Goal: Task Accomplishment & Management: Manage account settings

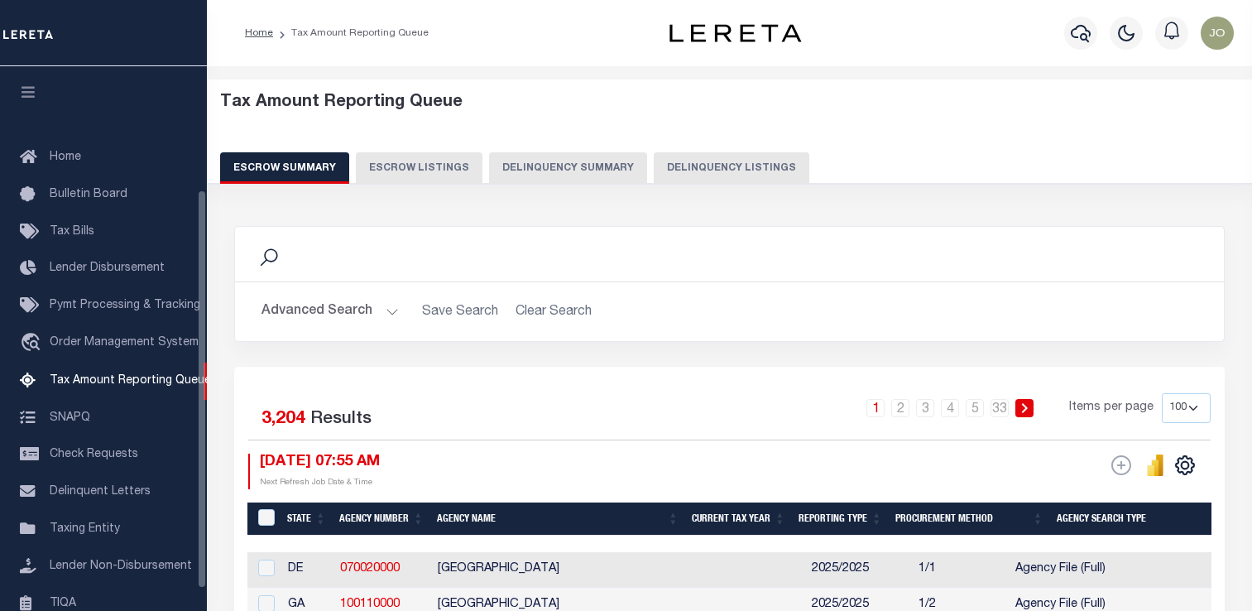
select select "100"
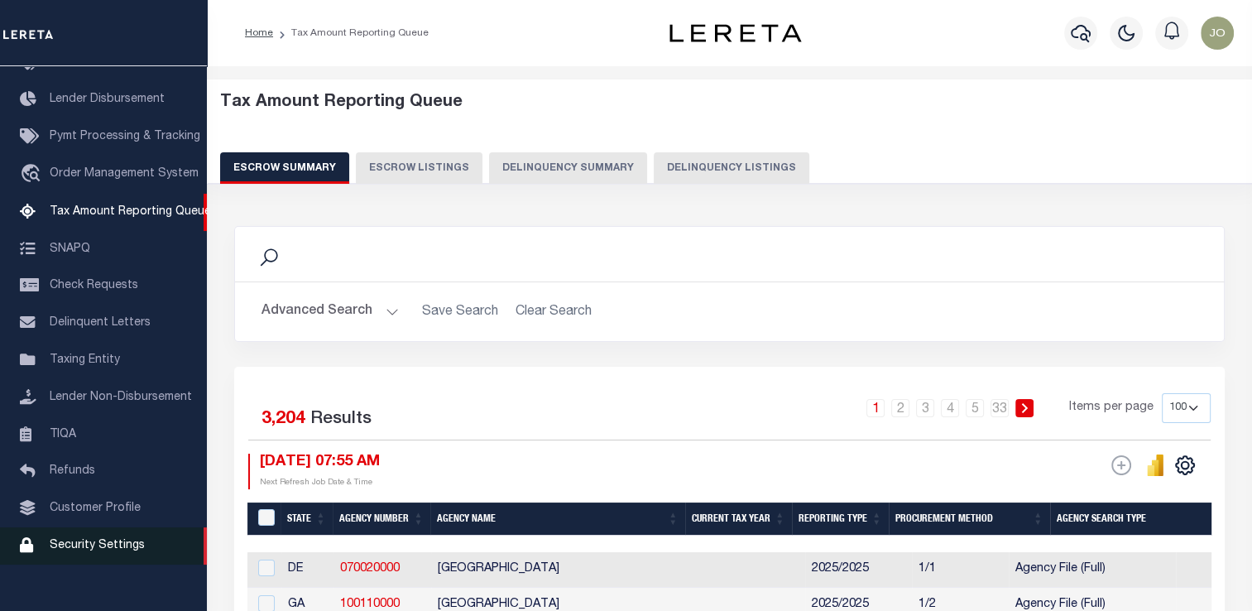
click at [114, 551] on span "Security Settings" at bounding box center [97, 545] width 95 height 12
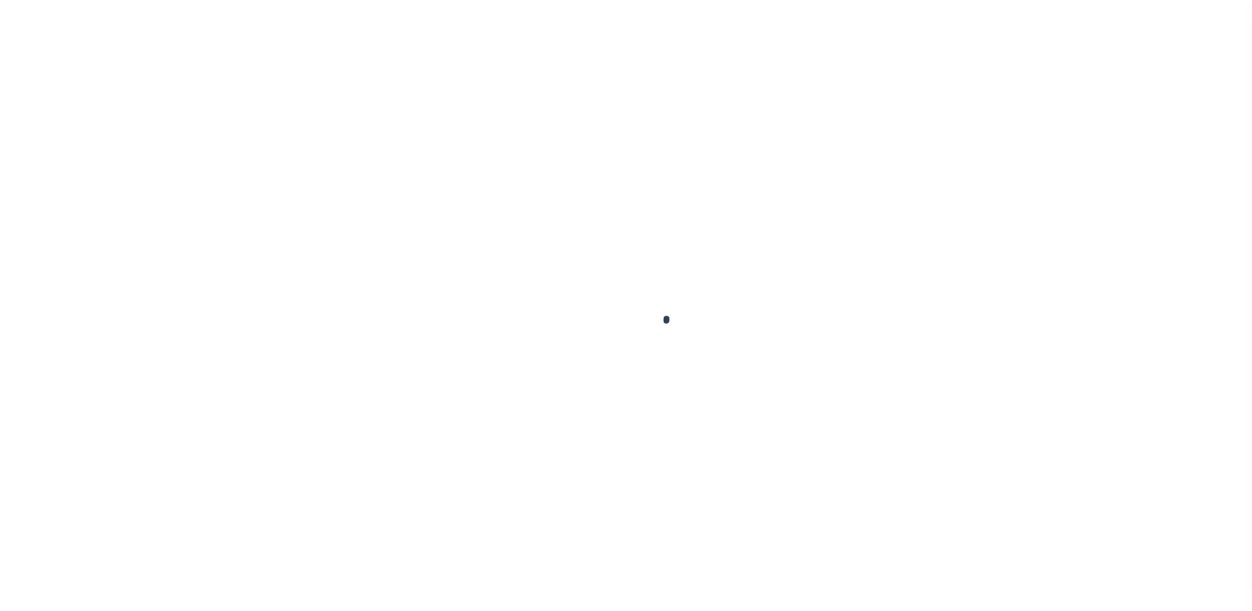
select select "100"
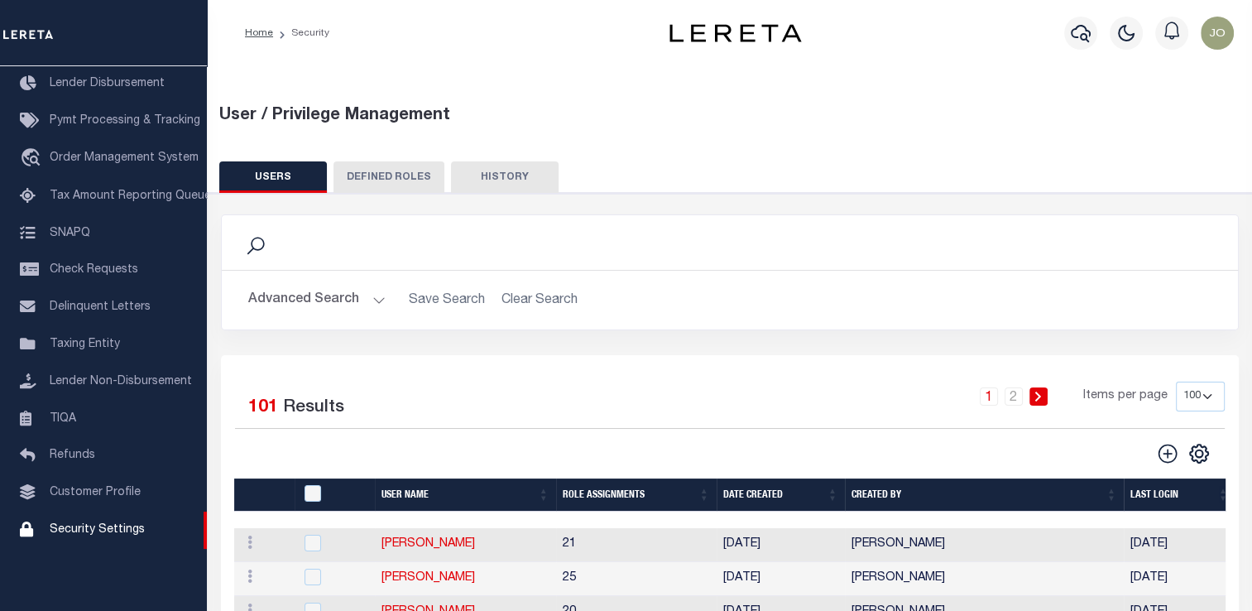
click at [331, 304] on button "Advanced Search" at bounding box center [316, 300] width 137 height 32
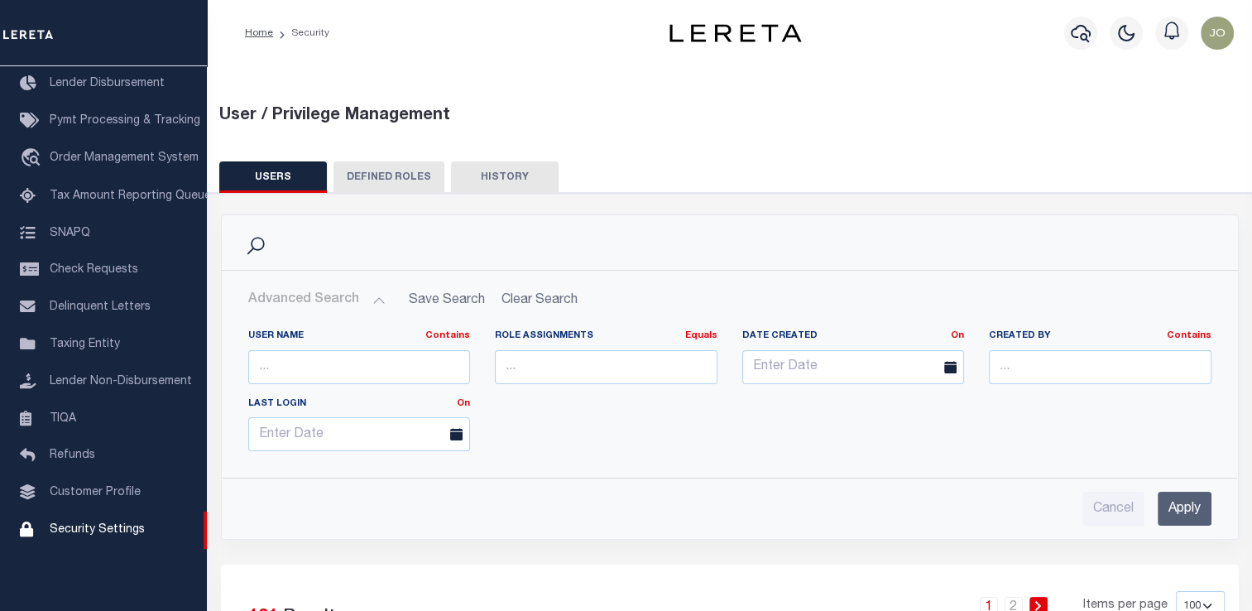
click at [347, 384] on div "User Name Contains Contains Is" at bounding box center [359, 363] width 247 height 68
click at [360, 369] on input "text" at bounding box center [359, 367] width 223 height 34
type input "melissa"
click at [1194, 515] on input "Apply" at bounding box center [1184, 508] width 54 height 34
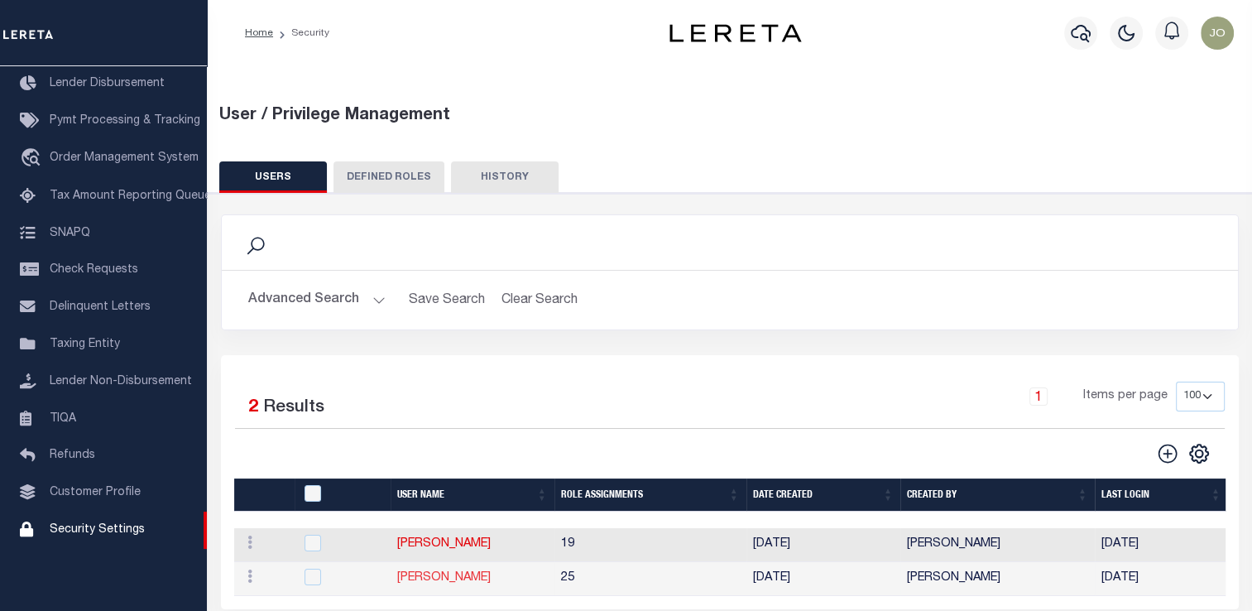
click at [424, 578] on link "[PERSON_NAME]" at bounding box center [443, 578] width 93 height 12
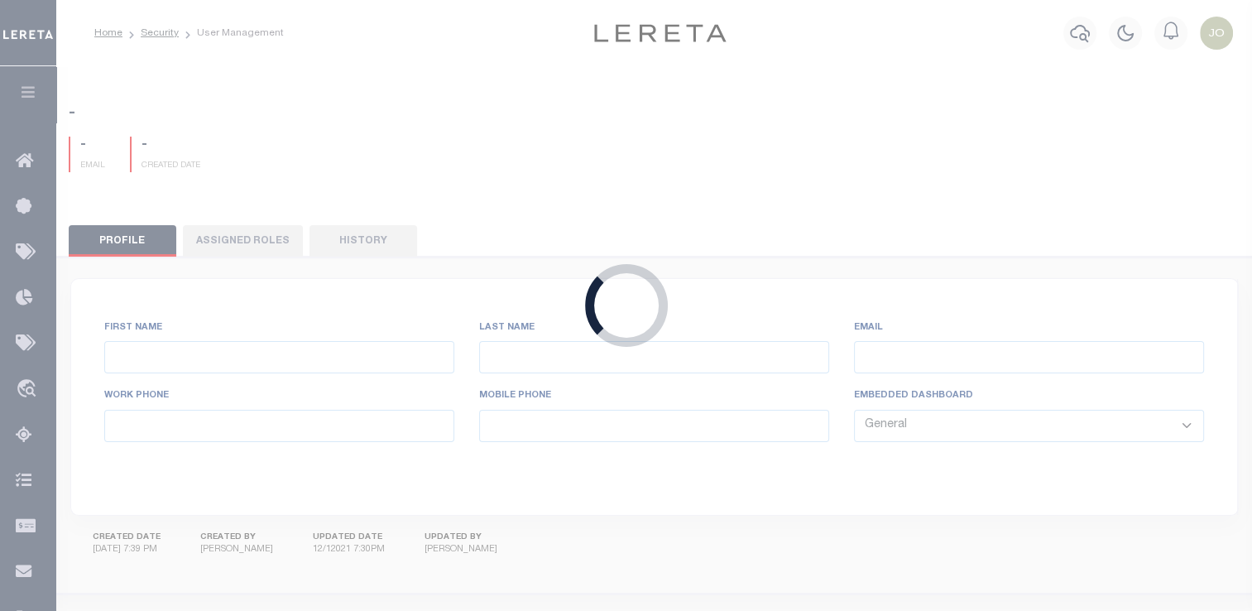
type input "Melissa"
type input "Torres"
type input "melissa.torres@accumatch.com"
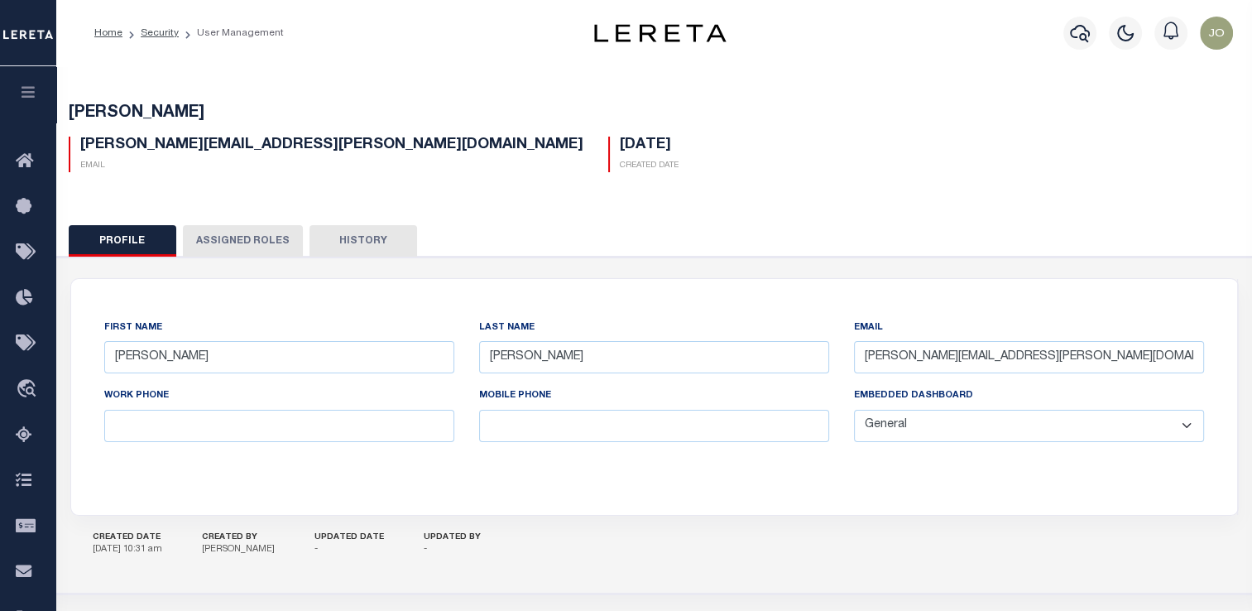
scroll to position [139, 0]
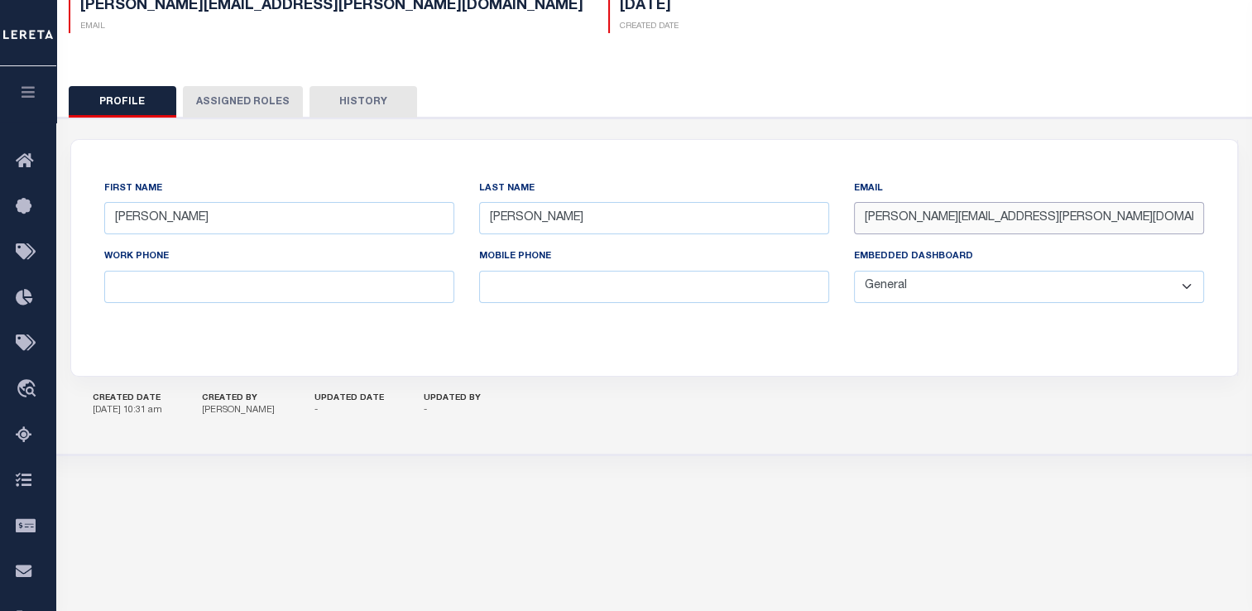
drag, startPoint x: 1052, startPoint y: 214, endPoint x: 850, endPoint y: 230, distance: 203.3
click at [850, 230] on div "Email melissa.torres@accumatch.com" at bounding box center [1028, 214] width 375 height 68
click at [32, 81] on button "button" at bounding box center [28, 94] width 56 height 56
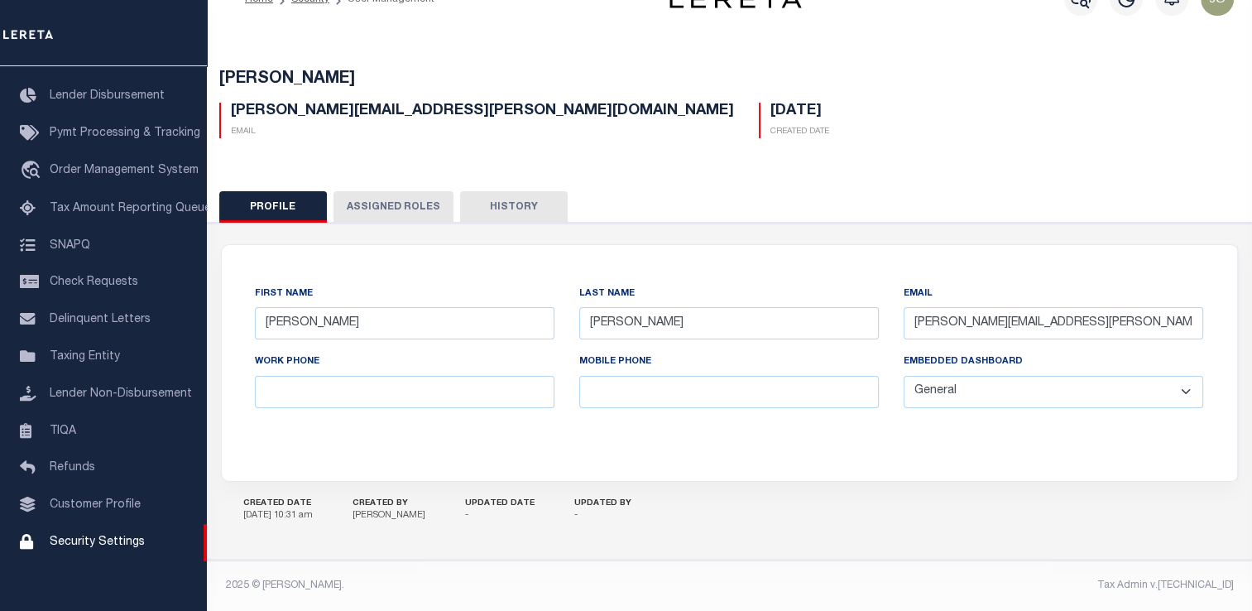
scroll to position [33, 0]
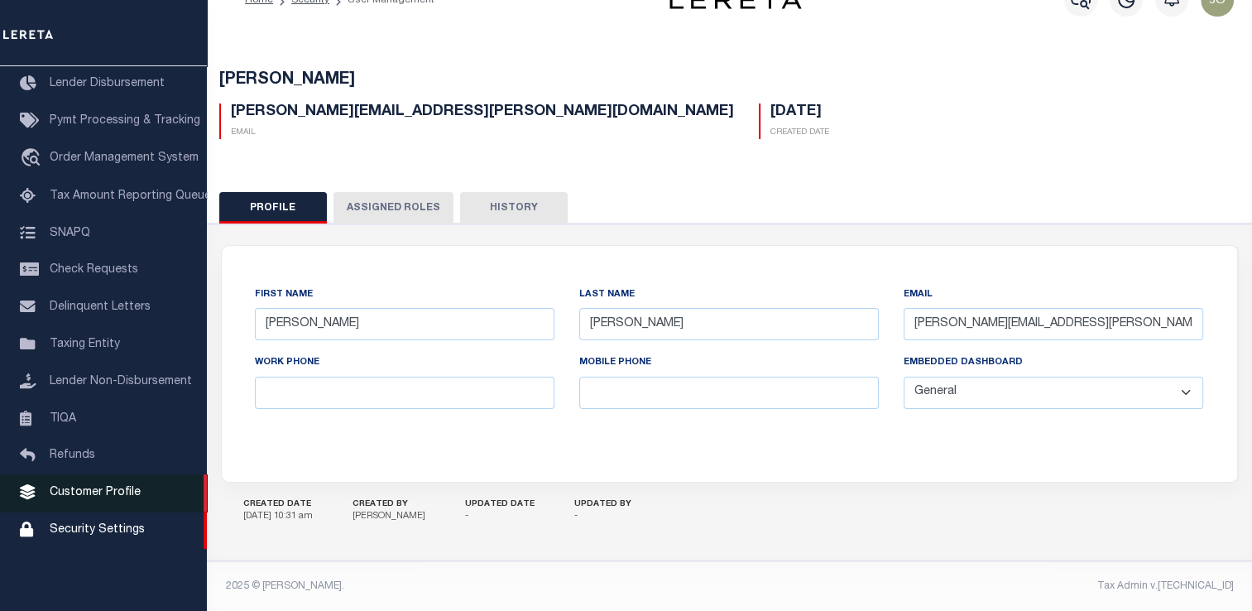
click at [97, 493] on link "Customer Profile" at bounding box center [103, 492] width 207 height 37
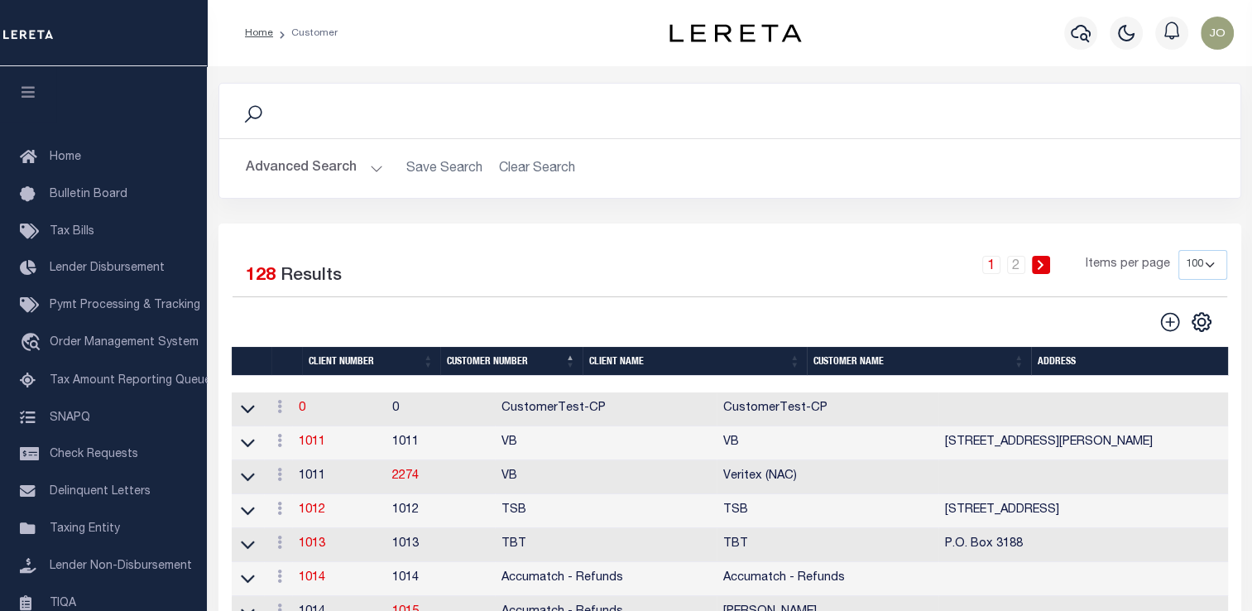
scroll to position [198, 0]
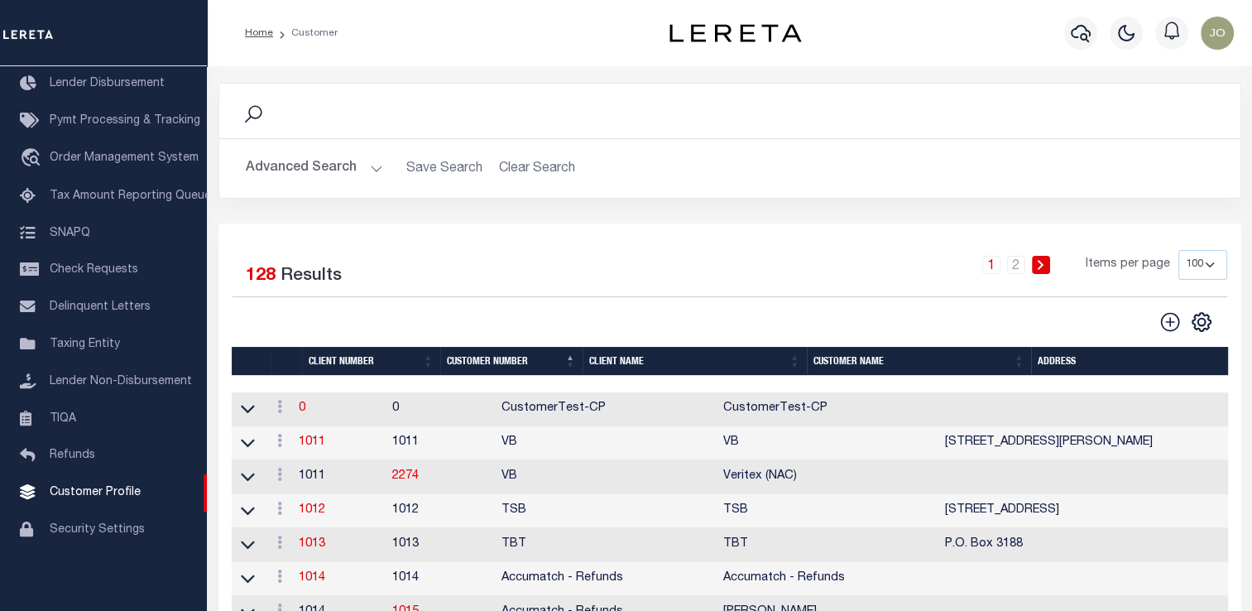
click at [352, 174] on button "Advanced Search" at bounding box center [314, 168] width 137 height 32
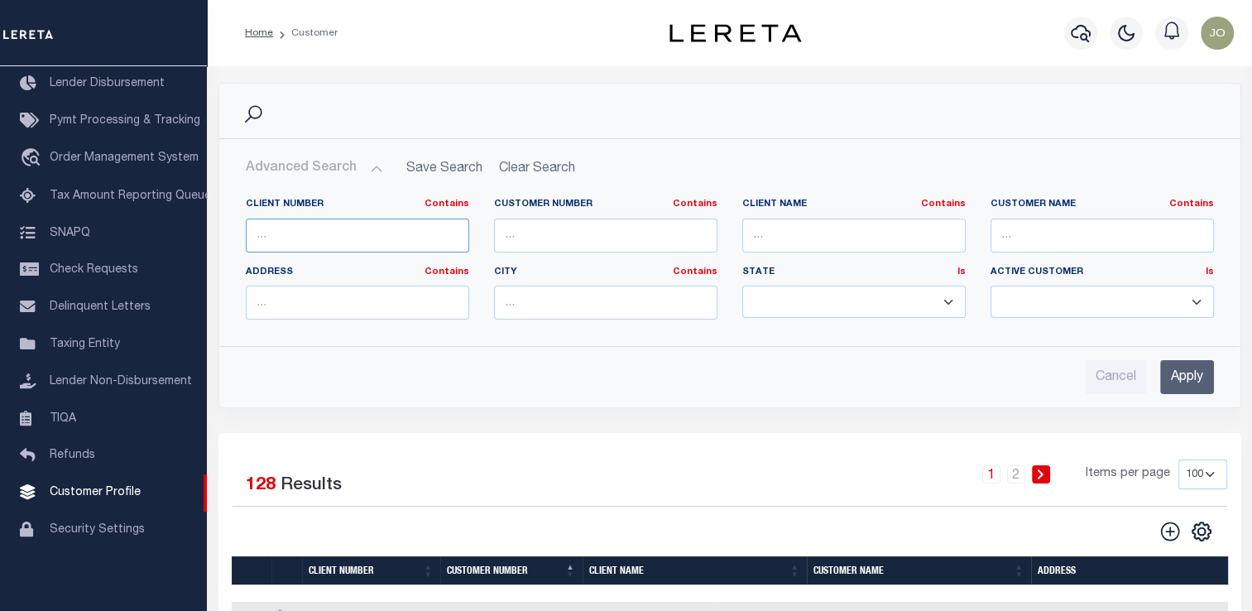
click at [392, 241] on input "text" at bounding box center [357, 235] width 223 height 34
click at [767, 230] on input "text" at bounding box center [853, 235] width 223 height 34
type input "first demo"
click at [1157, 372] on div "Cancel Apply" at bounding box center [730, 377] width 968 height 34
click at [1172, 373] on input "Apply" at bounding box center [1187, 377] width 54 height 34
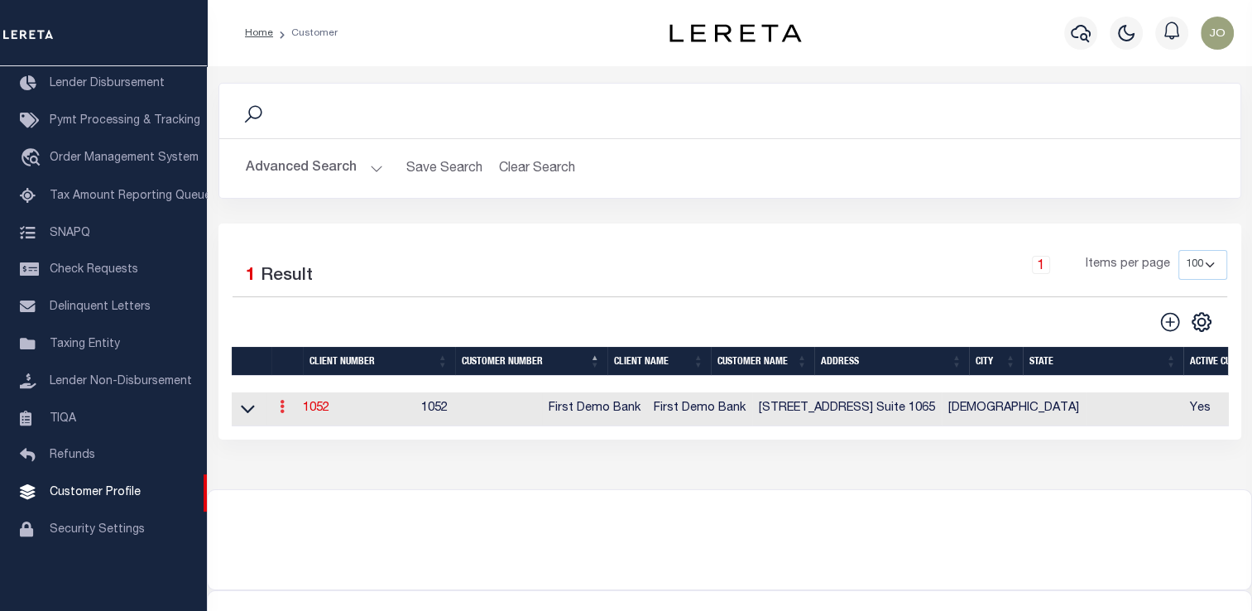
click at [280, 415] on link at bounding box center [282, 408] width 18 height 13
click at [304, 462] on link "View" at bounding box center [311, 459] width 75 height 27
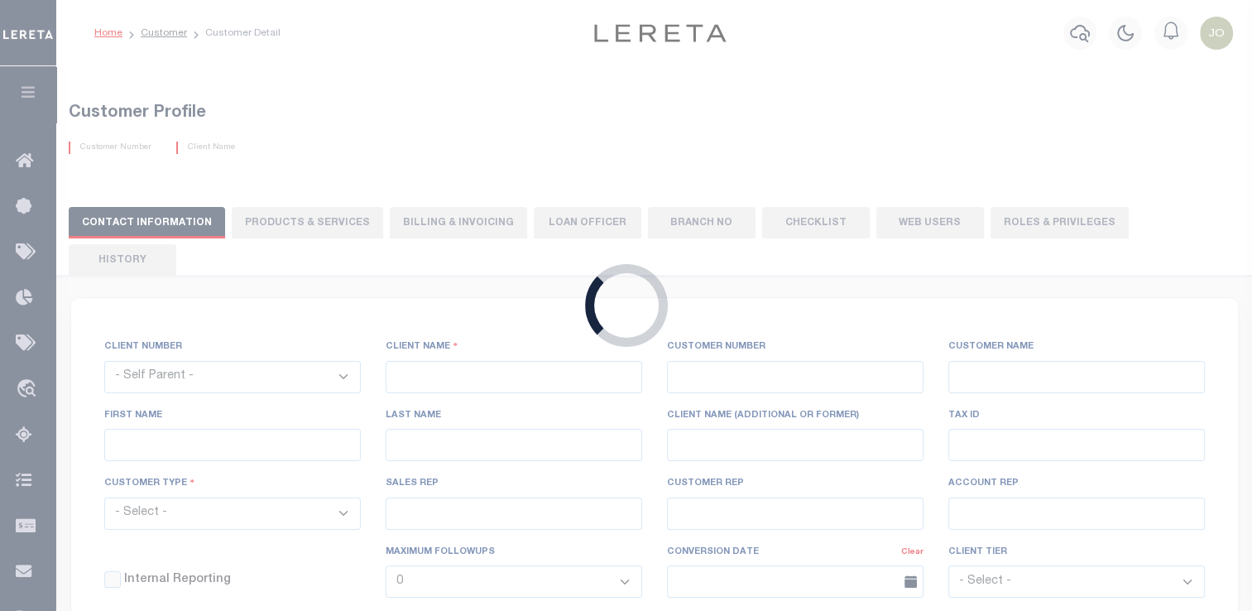
select select
type input "First Demo Bank"
type input "1052"
type input "First Demo Bank"
select select "Mixed Portfolio"
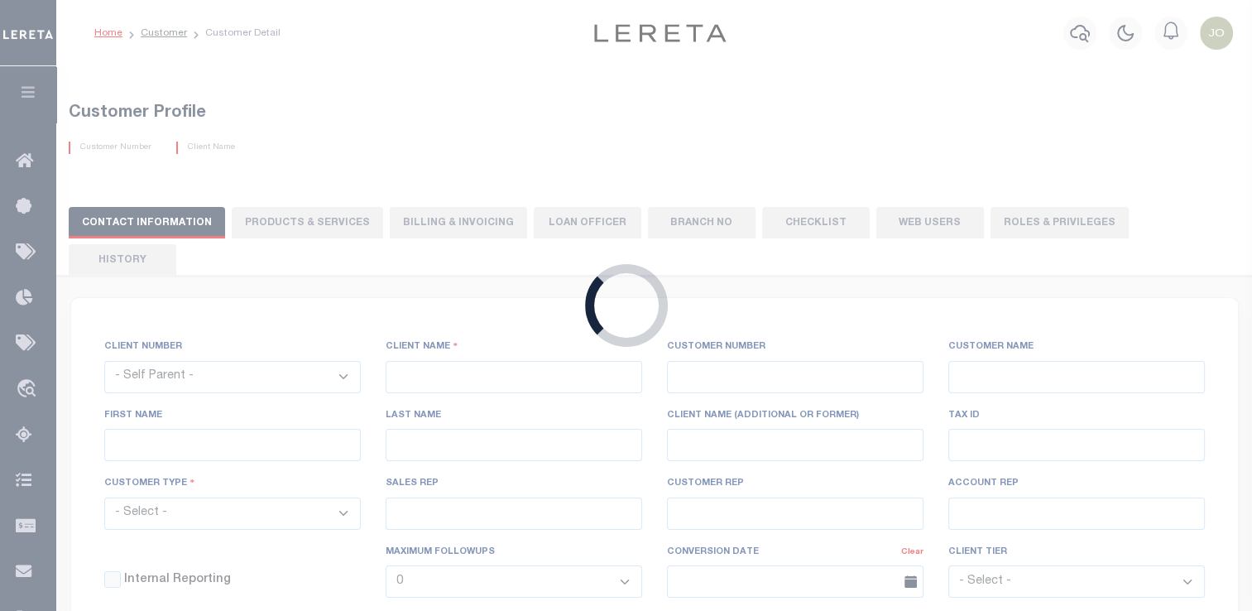
type input "[PERSON_NAME]"
type input "10/30/2022"
select select "Tier 1"
checkbox input "true"
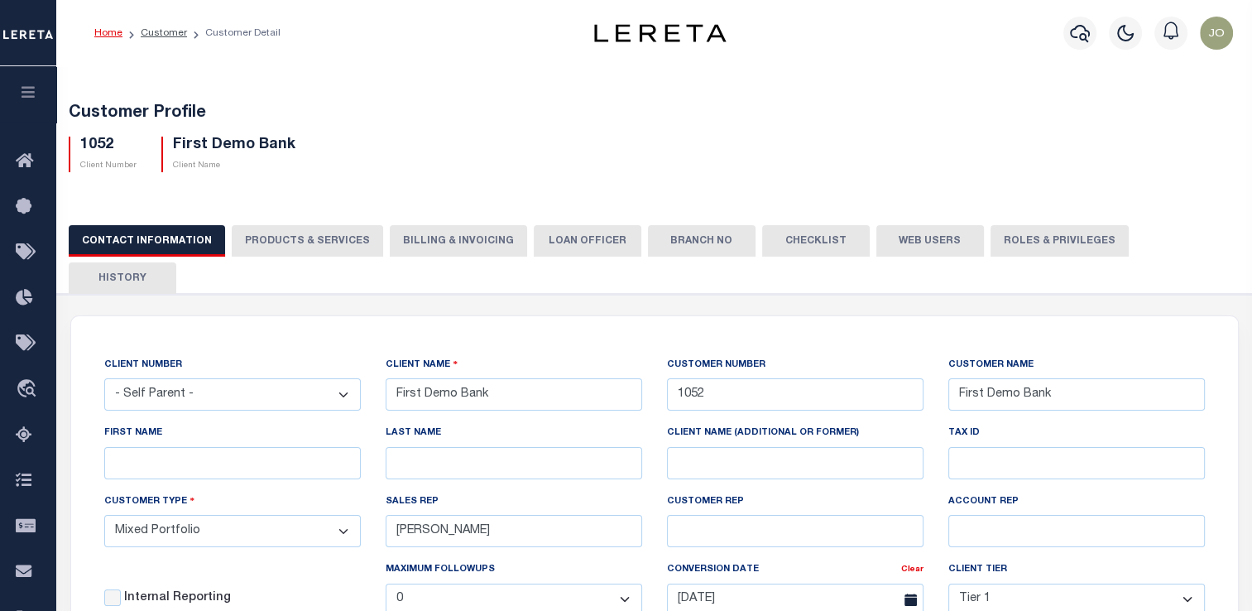
click at [920, 244] on button "Web Users" at bounding box center [930, 240] width 108 height 31
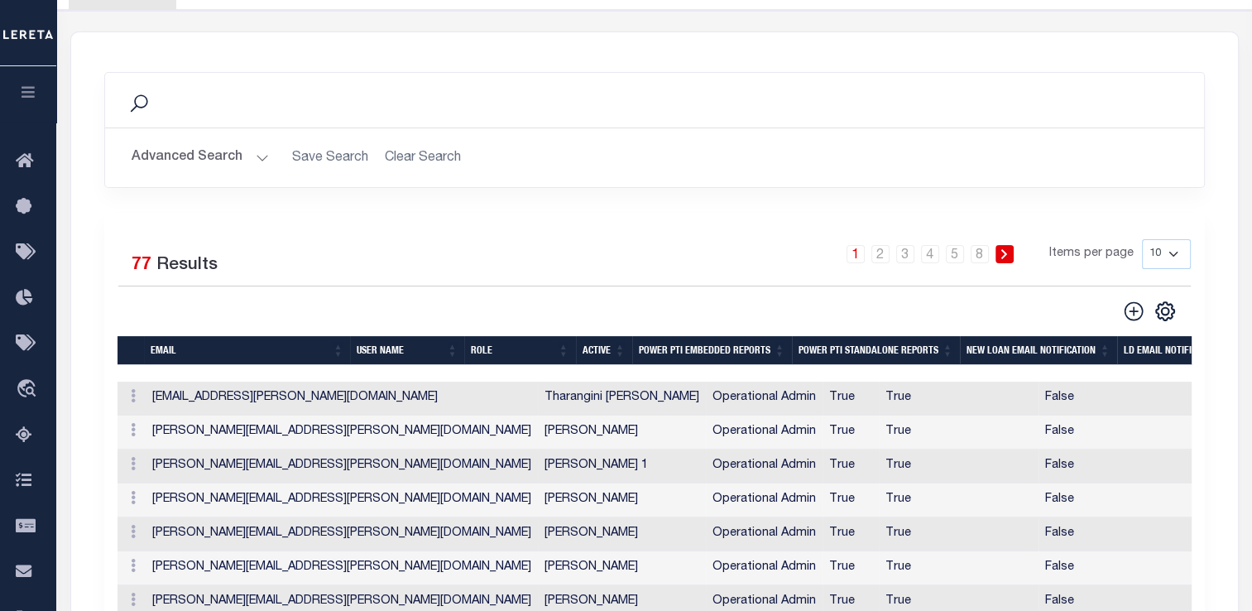
scroll to position [285, 0]
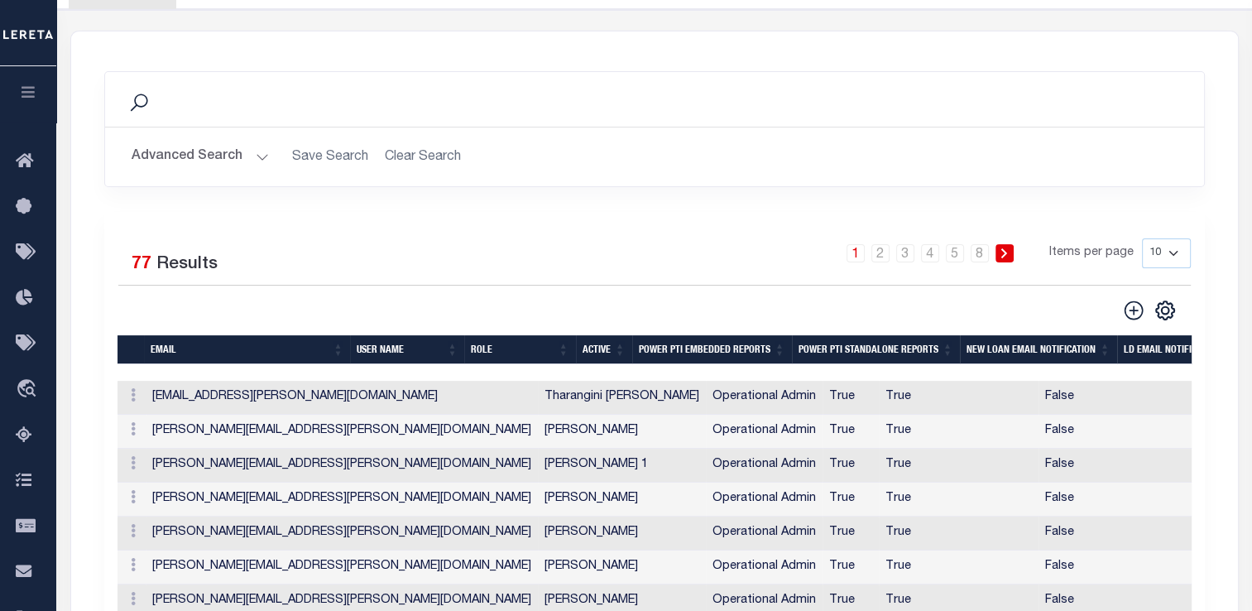
click at [232, 141] on button "Advanced Search" at bounding box center [200, 157] width 137 height 32
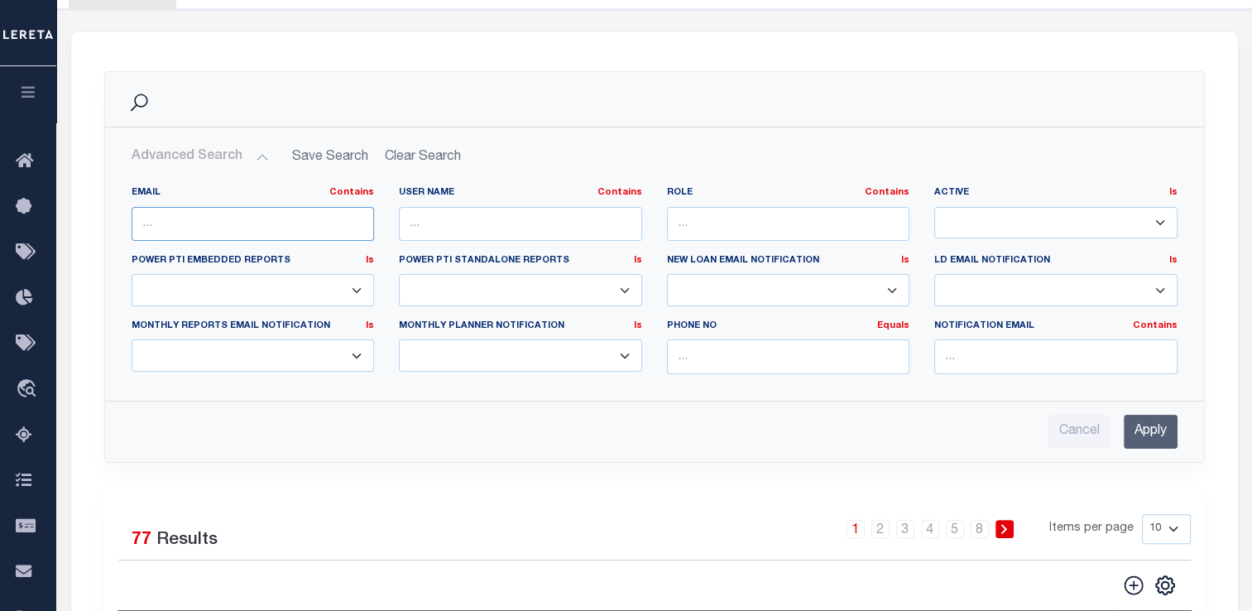
click at [226, 207] on input "text" at bounding box center [253, 224] width 243 height 34
paste input "melissa.torres@accumatch.com"
type input "melissa.torres@accumatch.com"
click at [1137, 414] on input "Apply" at bounding box center [1150, 431] width 54 height 34
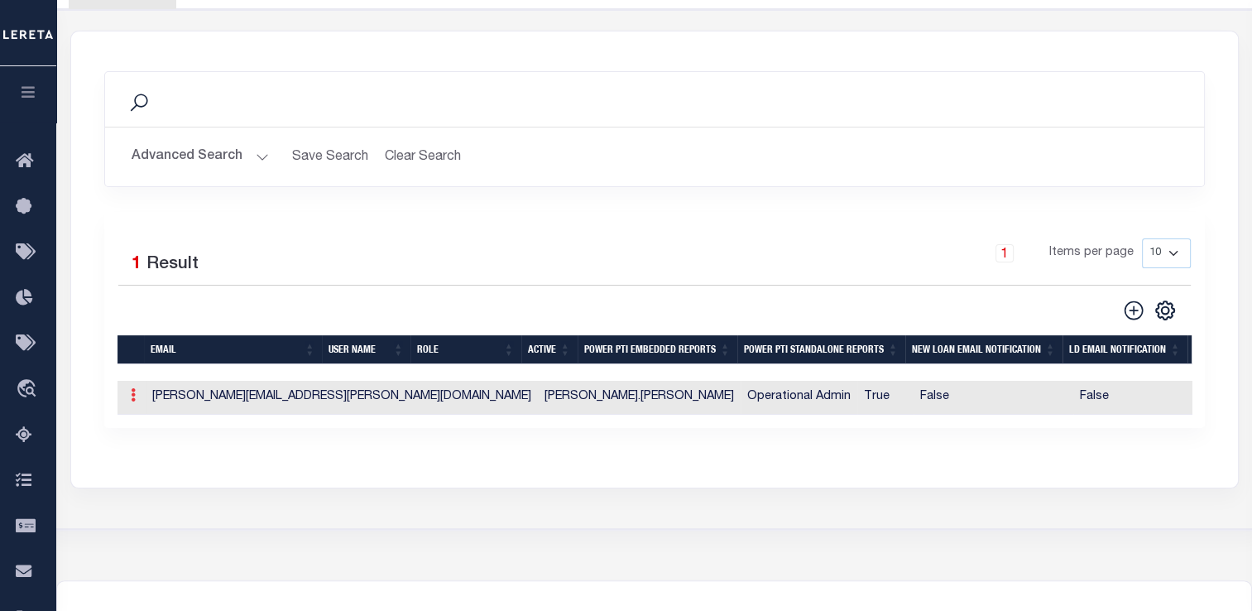
click at [137, 390] on link at bounding box center [133, 396] width 18 height 13
click at [161, 434] on link "Edit" at bounding box center [162, 447] width 75 height 27
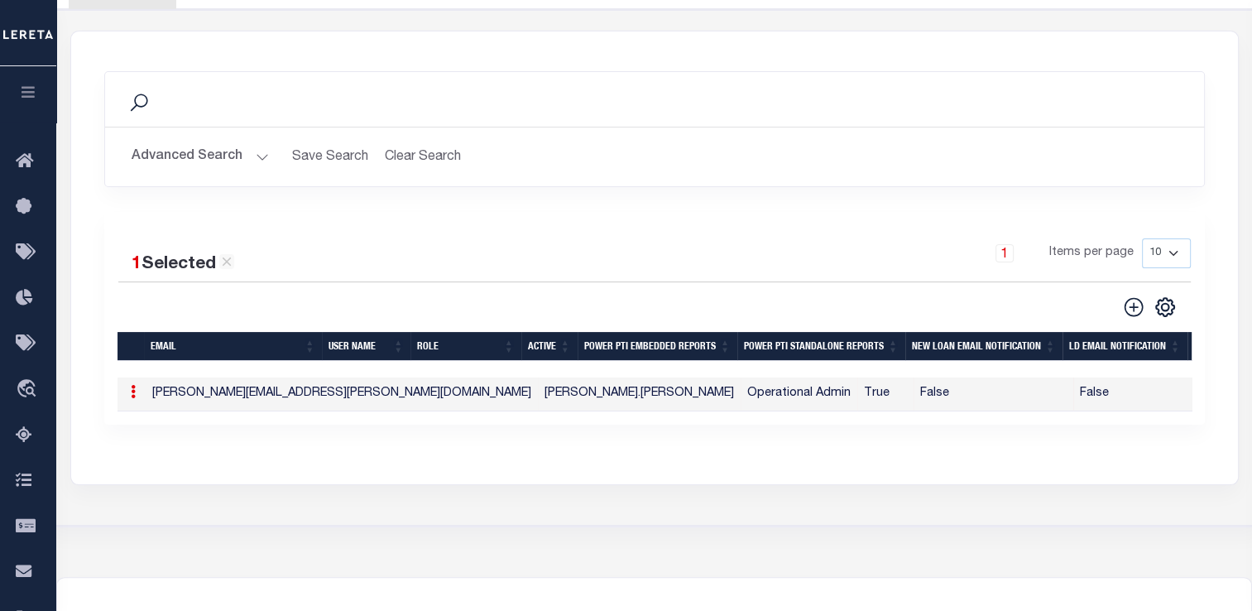
type input "melissa.torres@accumatch.com"
type input "melissa.torres"
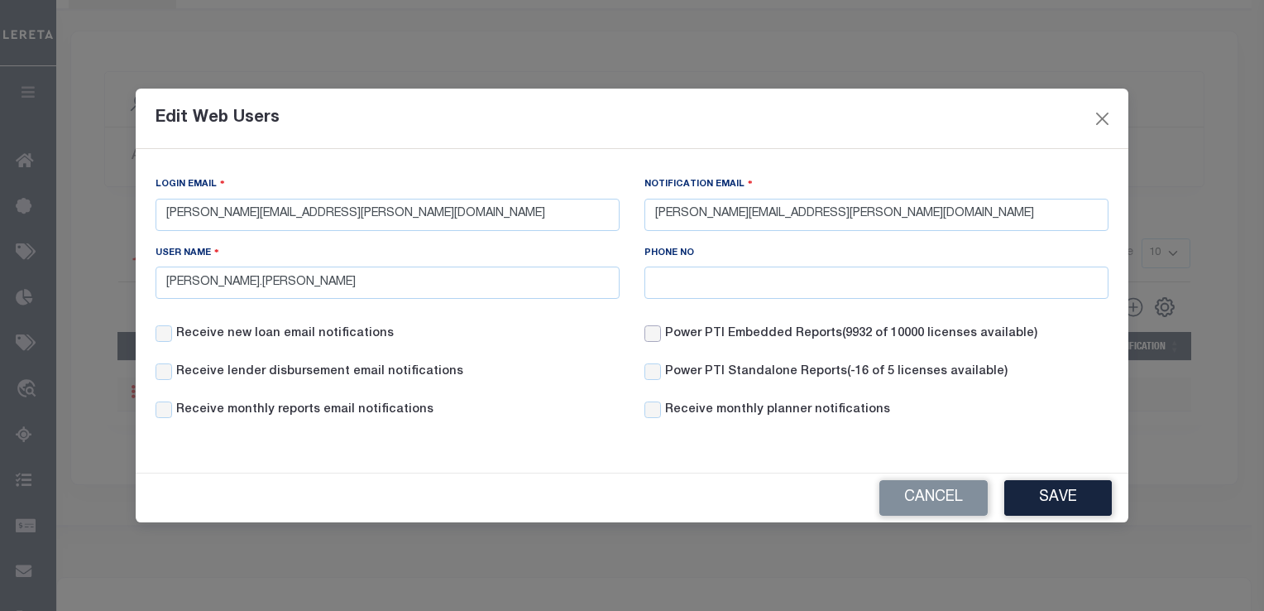
click at [655, 338] on input "Power PTI Embedded Reports (9932 of 10000 licenses available)" at bounding box center [652, 333] width 17 height 17
checkbox input "true"
click at [659, 374] on input "Power PTI Standalone Reports (-16 of 5 licenses available)" at bounding box center [652, 371] width 17 height 17
checkbox input "true"
click at [1055, 501] on button "Save" at bounding box center [1058, 498] width 108 height 36
